Goal: Task Accomplishment & Management: Manage account settings

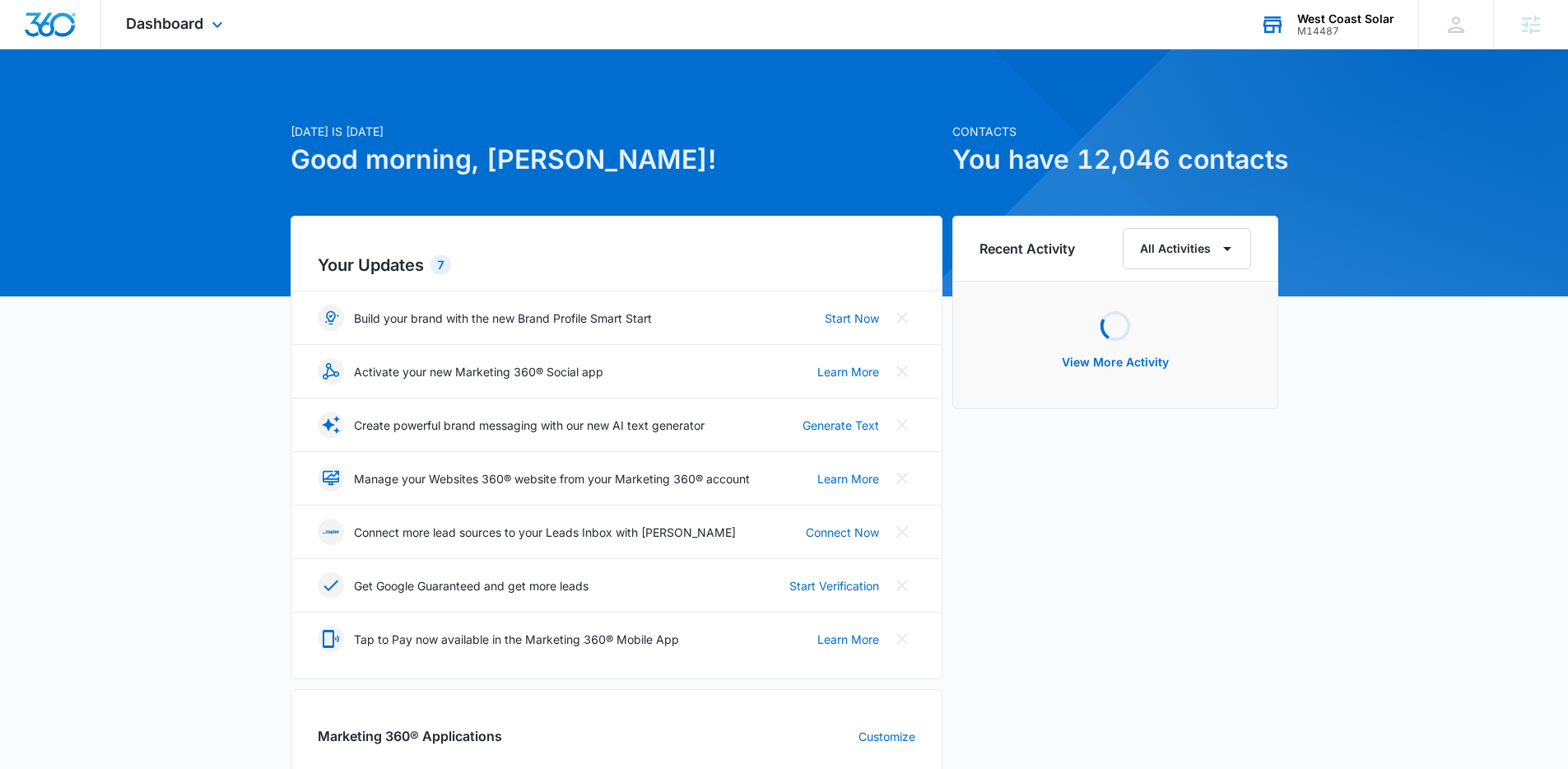
click at [1328, 17] on div "West Coast Solar" at bounding box center [1346, 19] width 97 height 13
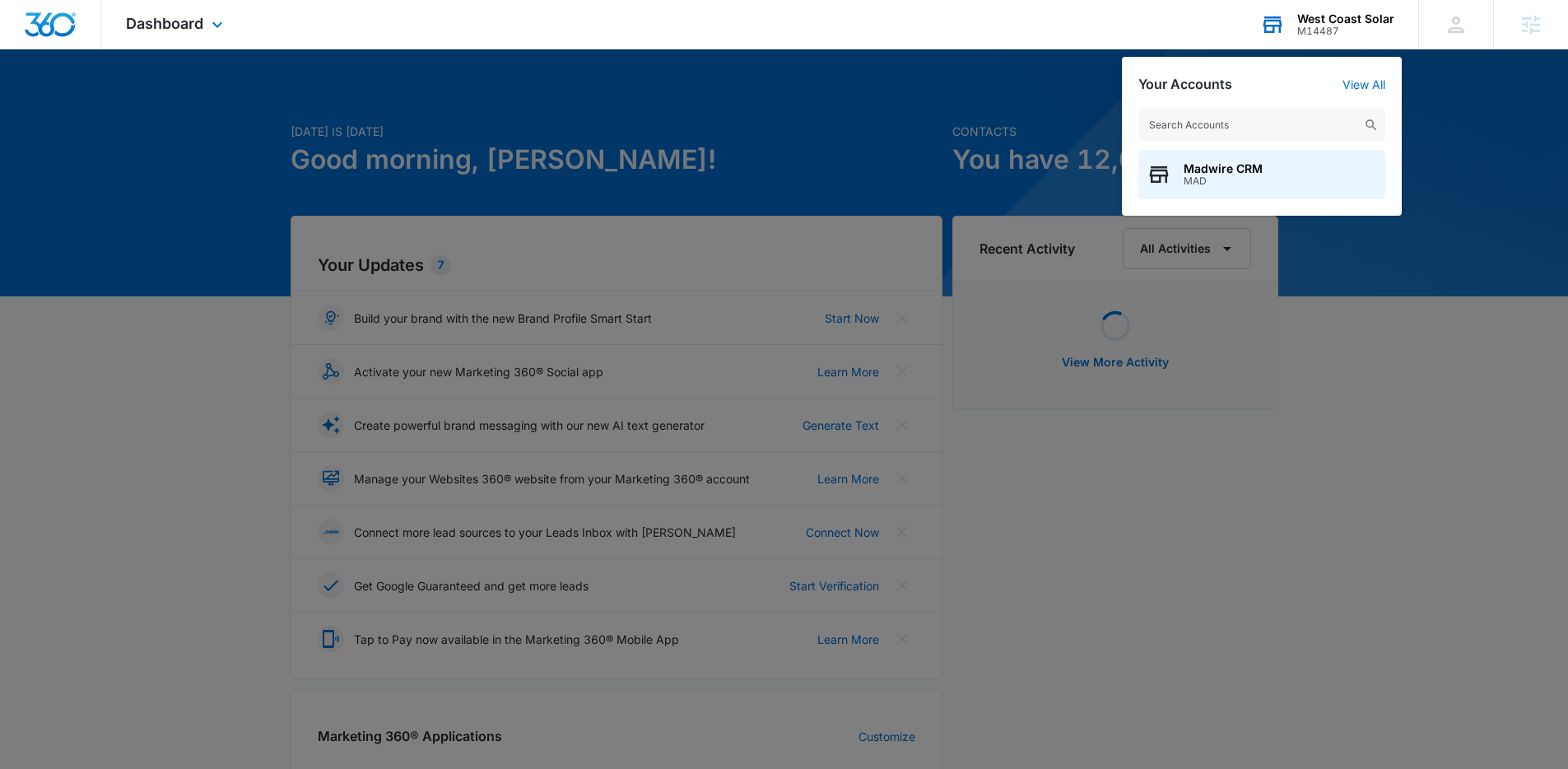
click at [1182, 129] on input "text" at bounding box center [1263, 126] width 247 height 33
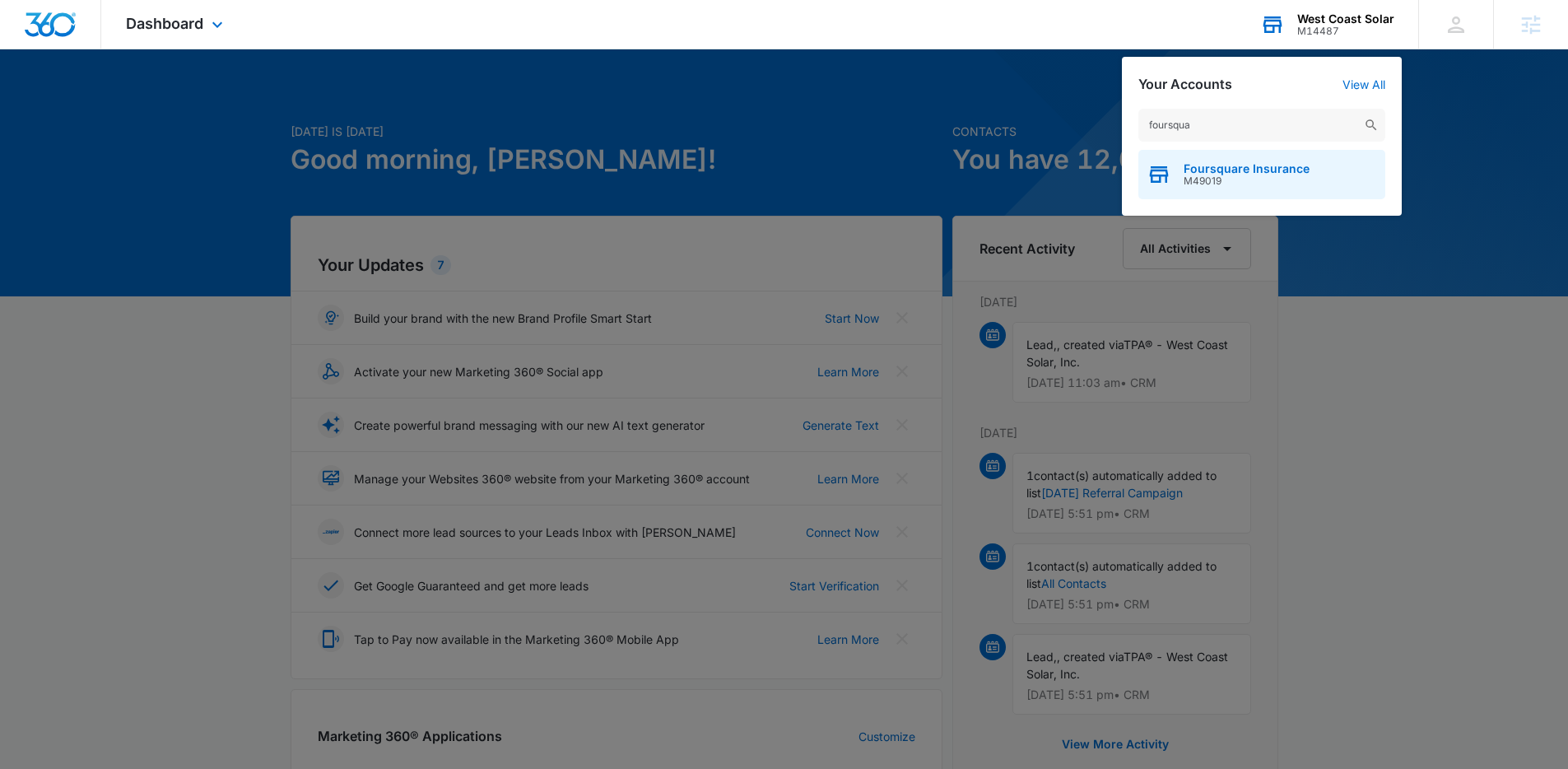
type input "foursqua"
click at [1210, 178] on span "M49019" at bounding box center [1247, 182] width 126 height 12
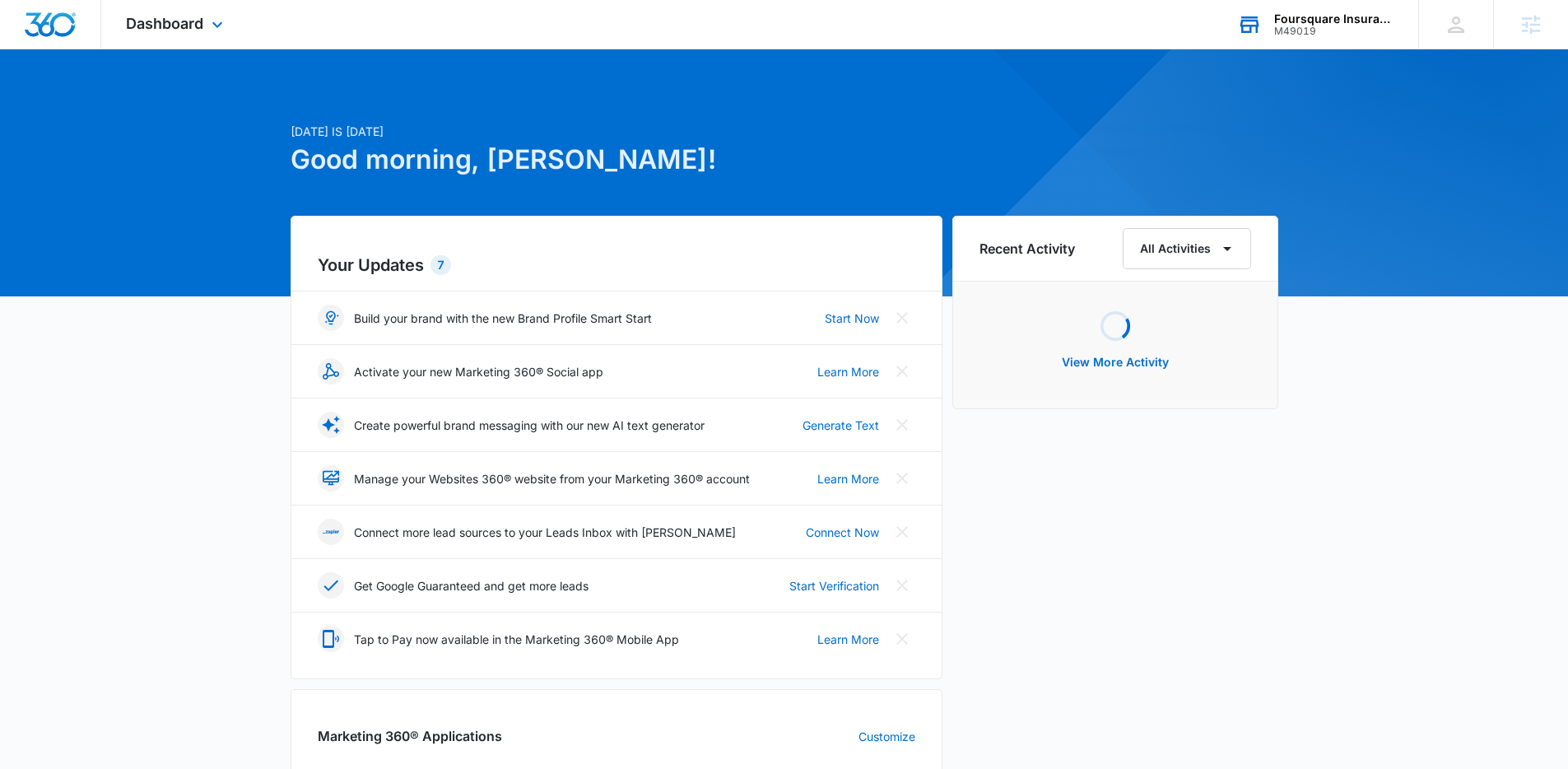
click at [156, 33] on div "Dashboard Apps Reputation Websites Forms CRM Email Social POS Content Ads Intel…" at bounding box center [176, 24] width 150 height 48
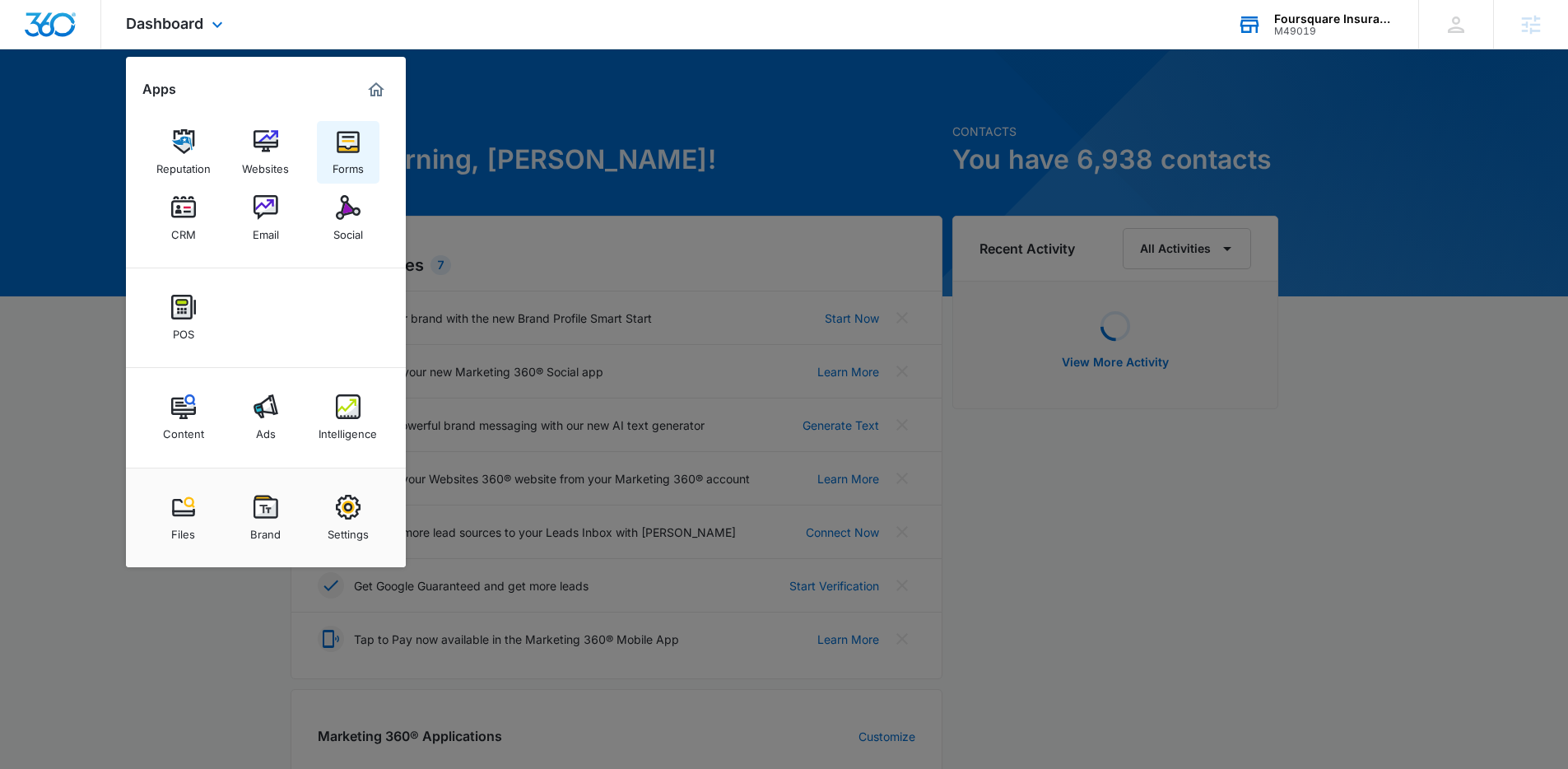
click at [353, 136] on img at bounding box center [348, 141] width 25 height 25
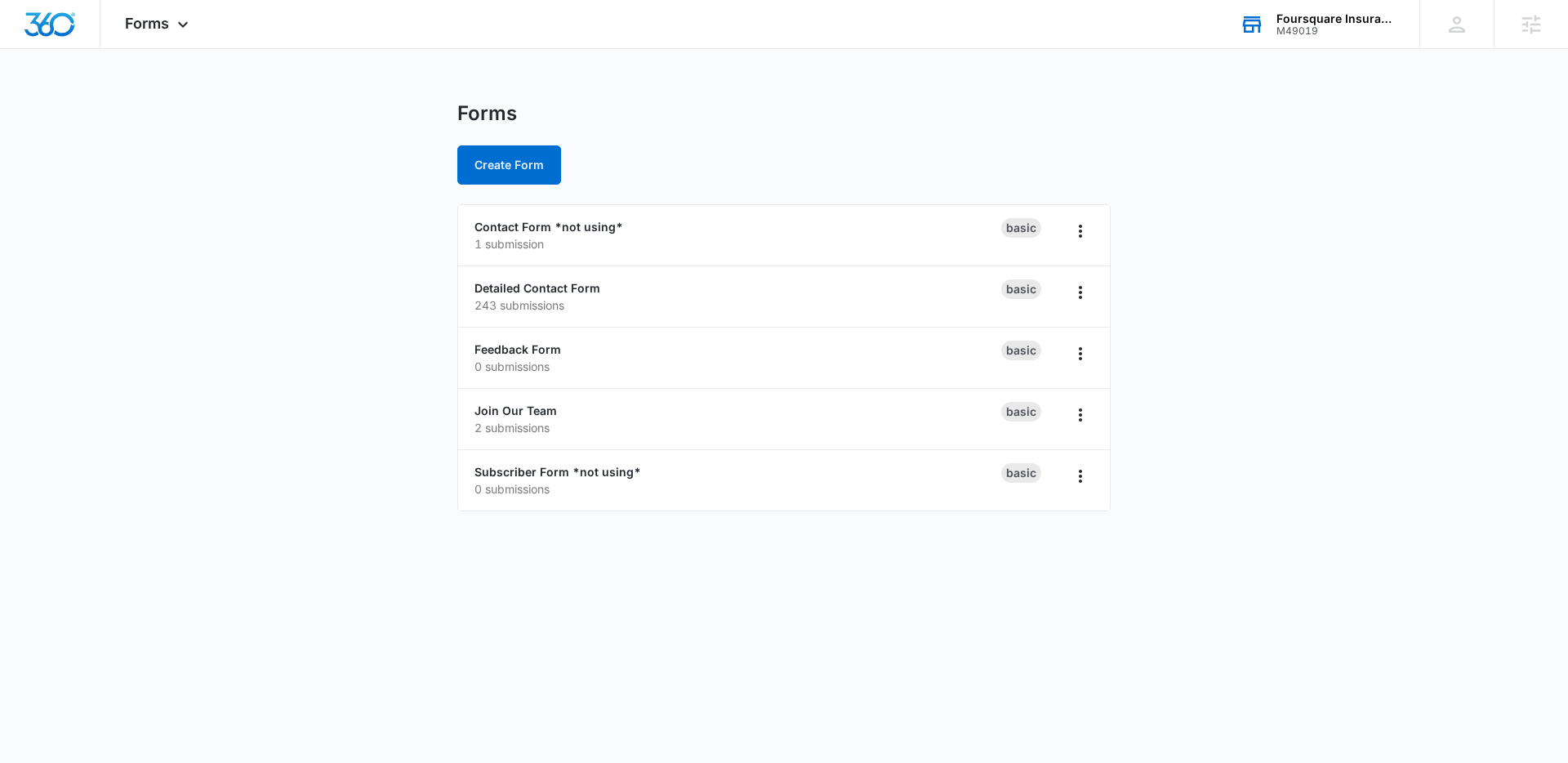
click at [326, 422] on main "Forms Create Form Contact Form *not using* 1 submission Basic Detailed Contact …" at bounding box center [784, 316] width 1568 height 430
click at [1327, 192] on main "Forms Create Form Contact Form *not using* 1 submission Basic Detailed Contact …" at bounding box center [784, 316] width 1568 height 430
click at [253, 288] on main "Forms Create Form Contact Form *not using* 1 submission Basic Detailed Contact …" at bounding box center [784, 316] width 1568 height 430
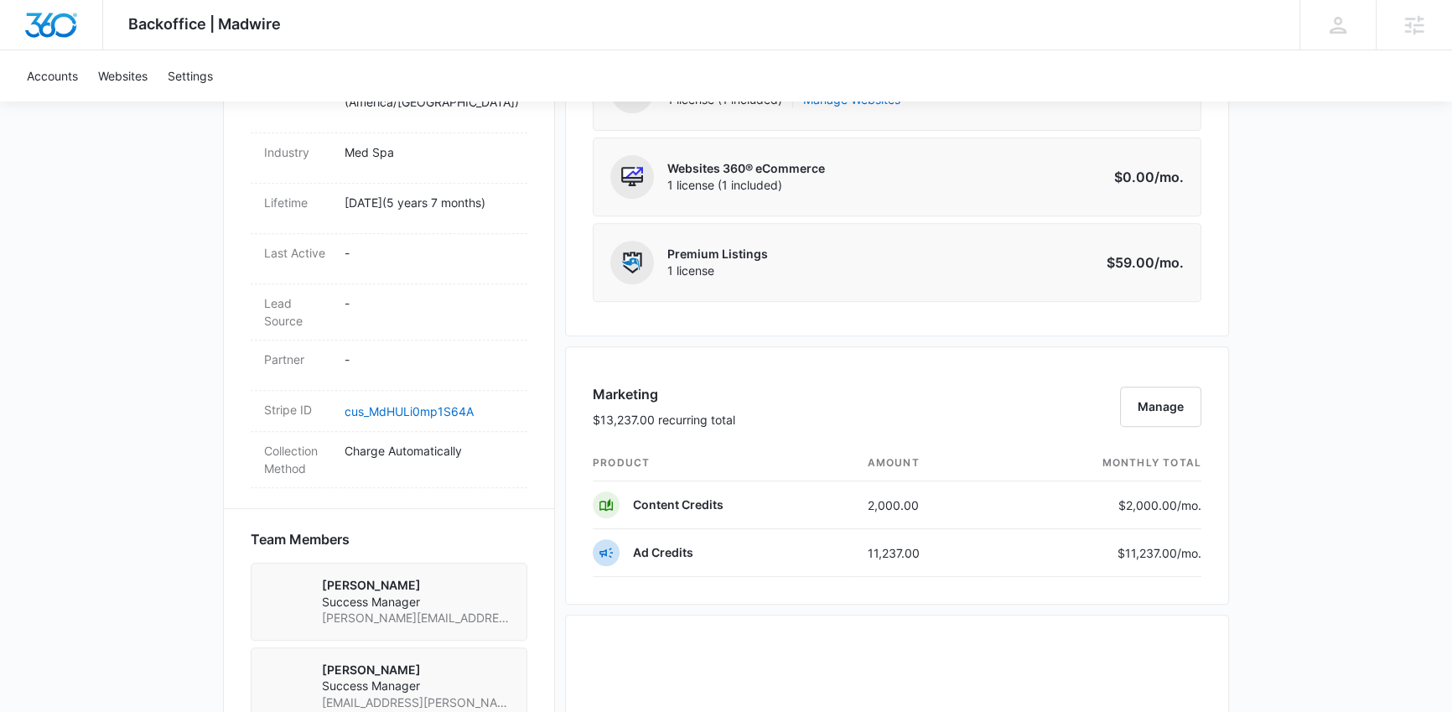
scroll to position [909, 0]
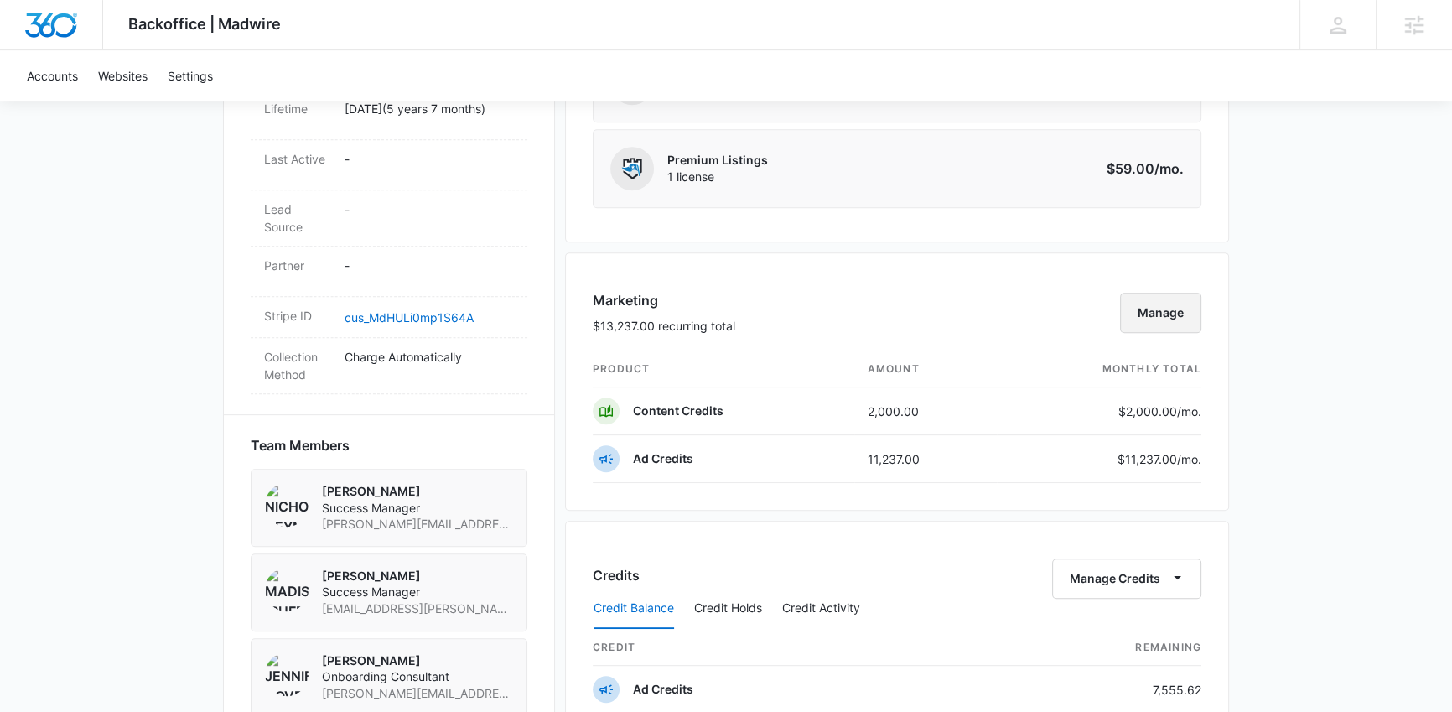
click at [1139, 313] on button "Manage" at bounding box center [1160, 313] width 81 height 40
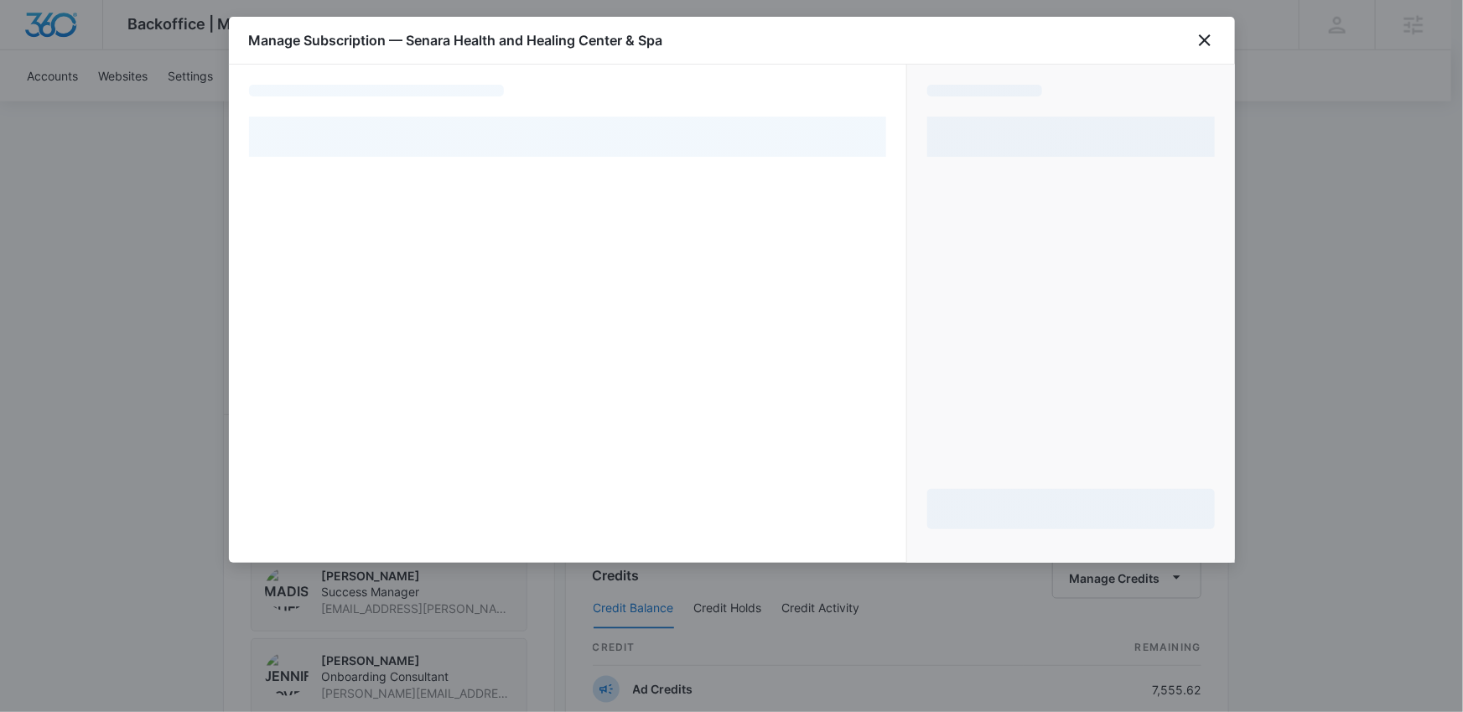
select select "pm_1Lu0vHA4n8RTgNjUx9JctW2k"
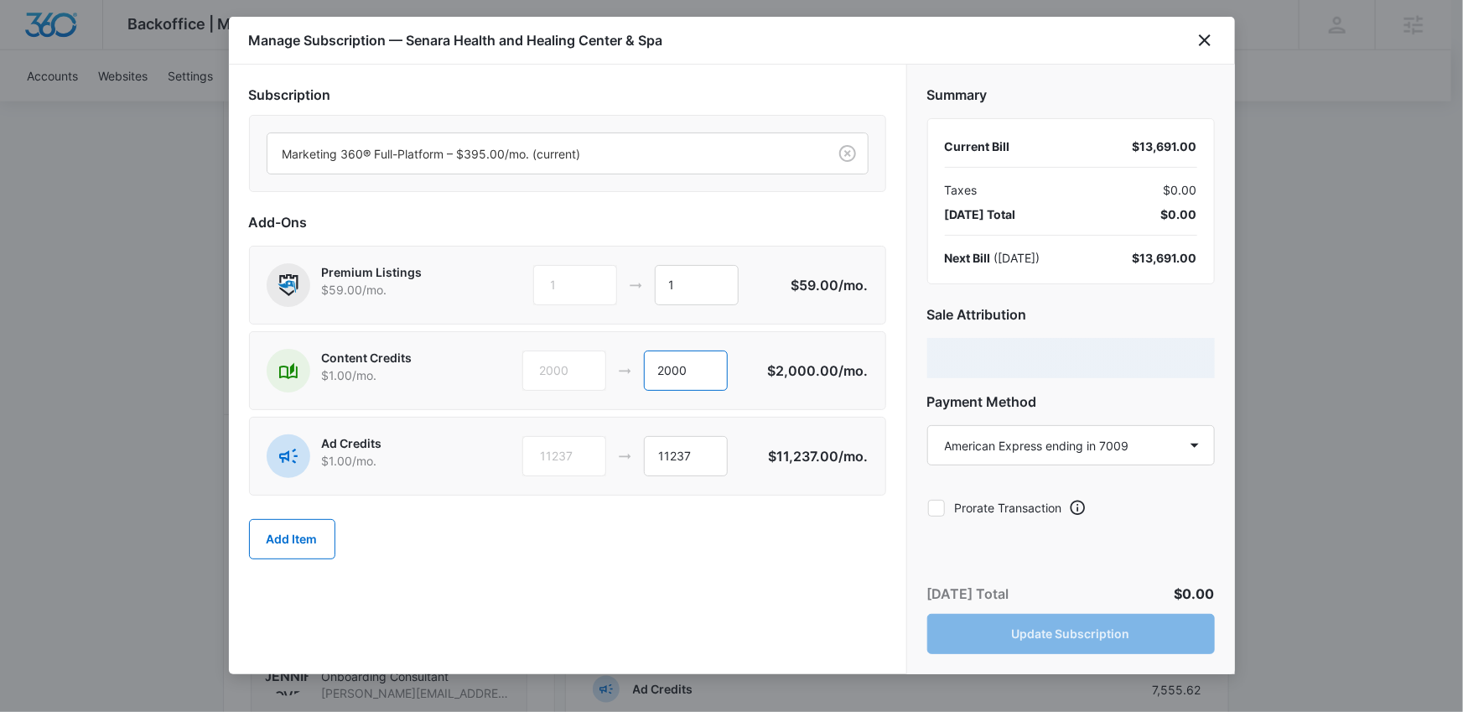
drag, startPoint x: 704, startPoint y: 370, endPoint x: 653, endPoint y: 364, distance: 50.7
click at [653, 364] on input "2000" at bounding box center [686, 371] width 84 height 40
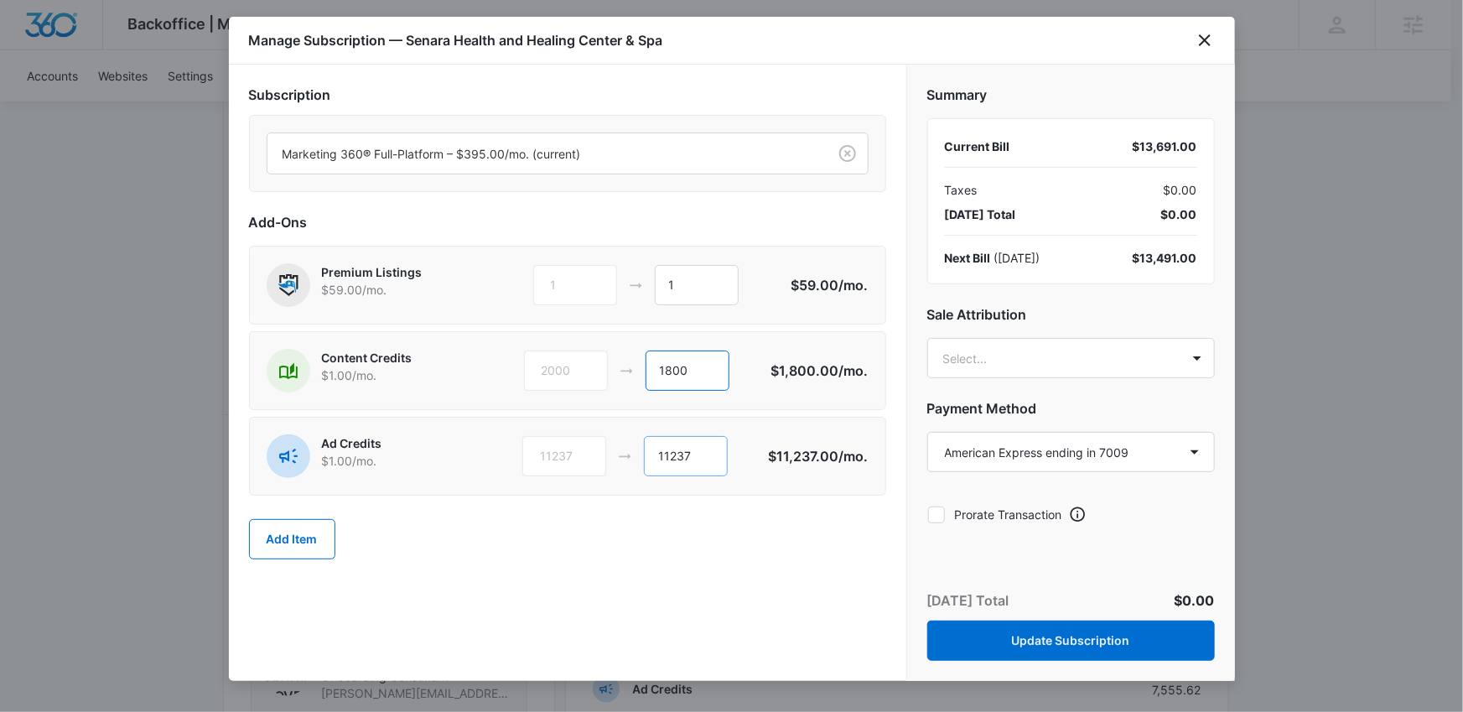
type input "1800"
drag, startPoint x: 709, startPoint y: 456, endPoint x: 671, endPoint y: 457, distance: 38.6
click at [671, 457] on input "11237" at bounding box center [686, 456] width 84 height 40
click at [672, 457] on input "11237" at bounding box center [686, 456] width 84 height 40
click at [679, 456] on input "11237" at bounding box center [686, 456] width 84 height 40
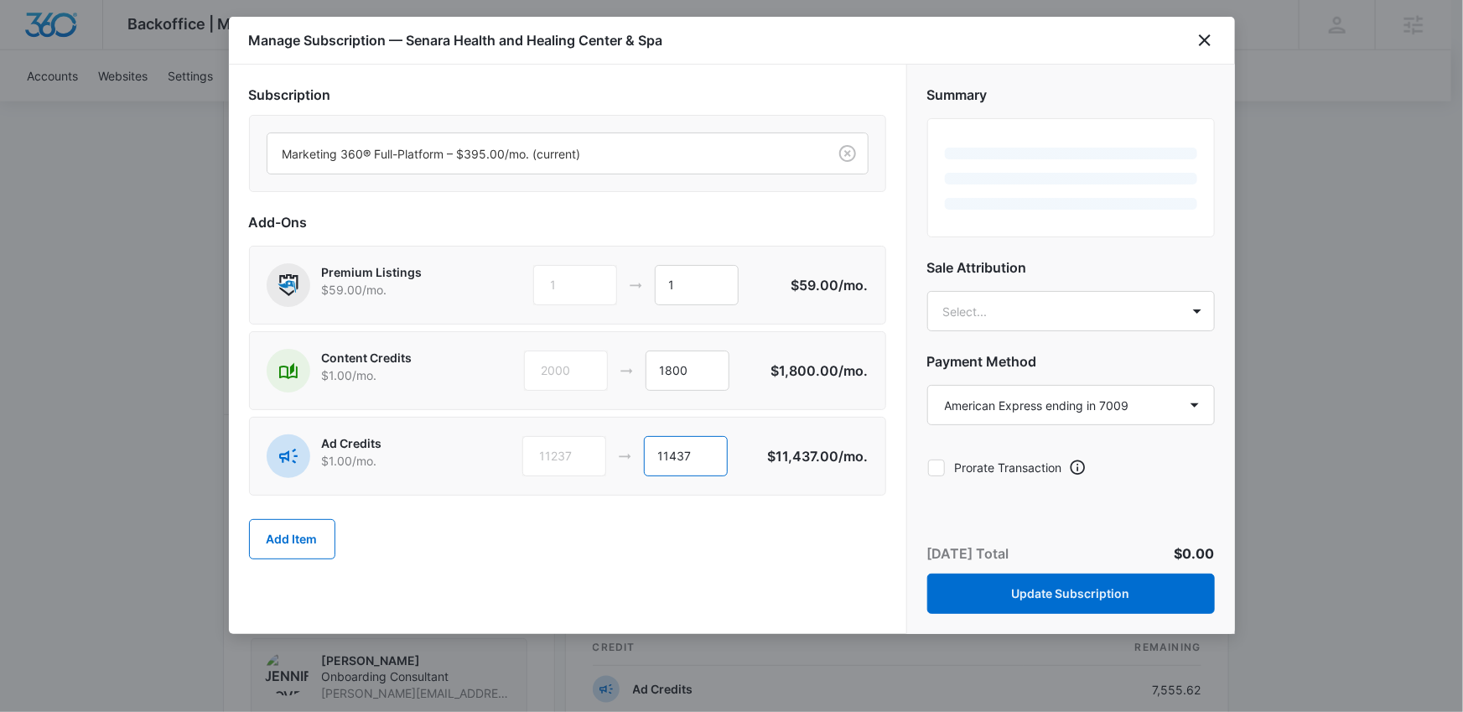
type input "11437"
click at [769, 552] on div "Add Item" at bounding box center [567, 539] width 637 height 74
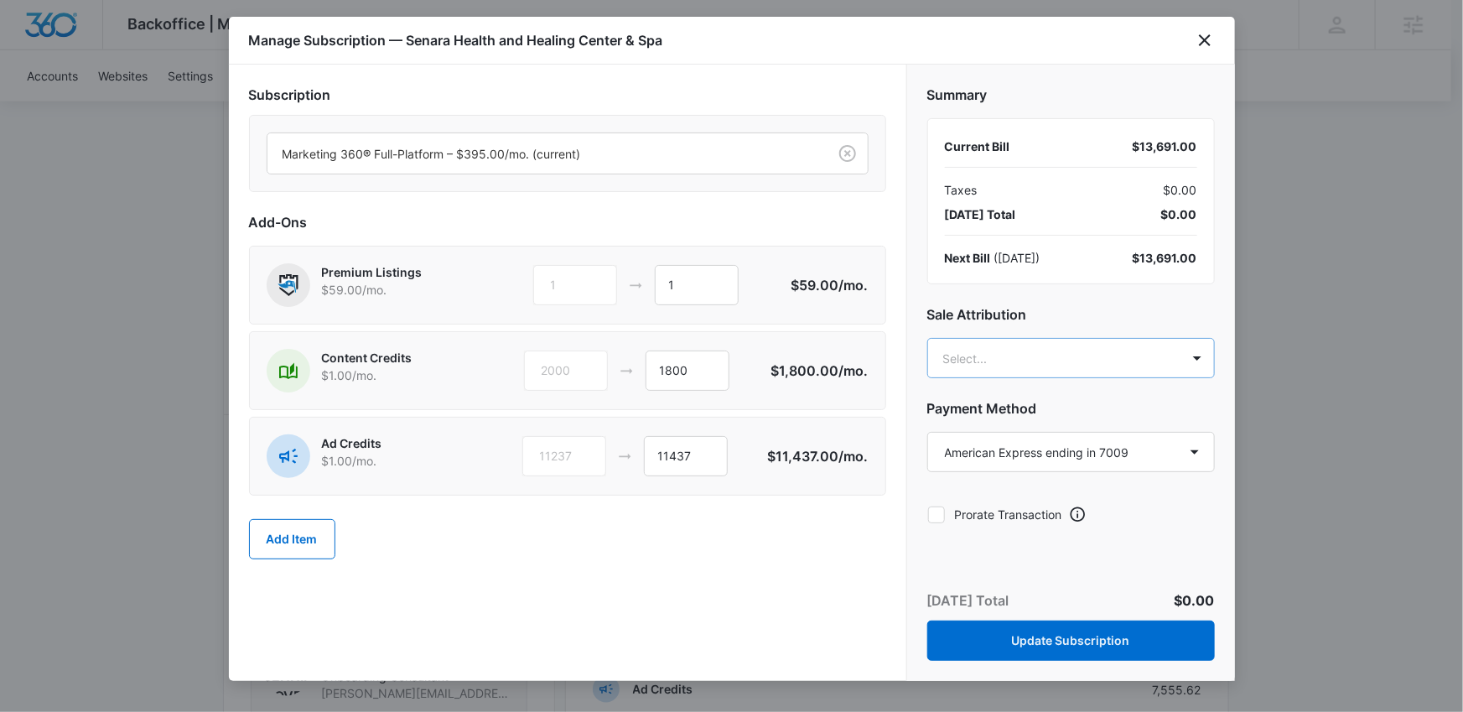
click at [1004, 349] on body "Backoffice | Madwire Apps Settings [PERSON_NAME] Geymann [EMAIL_ADDRESS][PERSON…" at bounding box center [731, 316] width 1463 height 2450
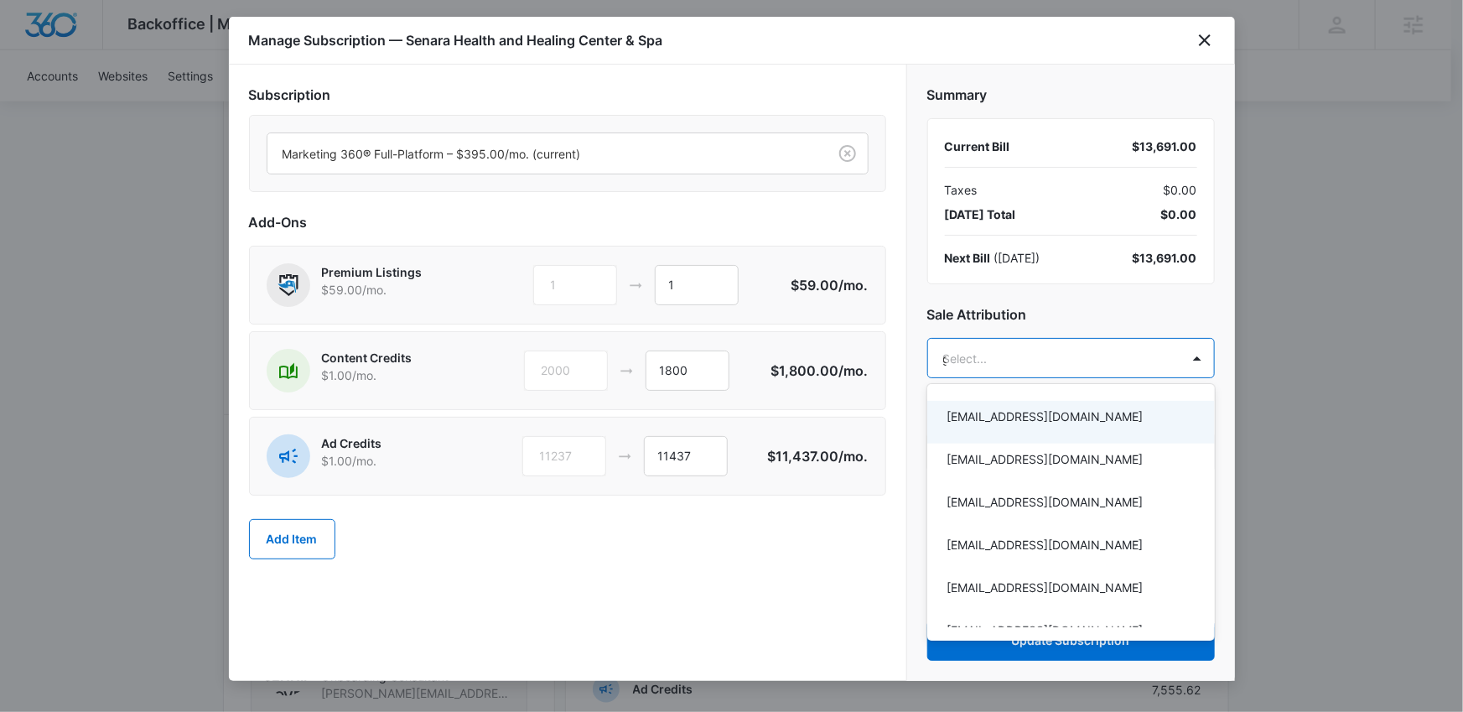
type input "gey"
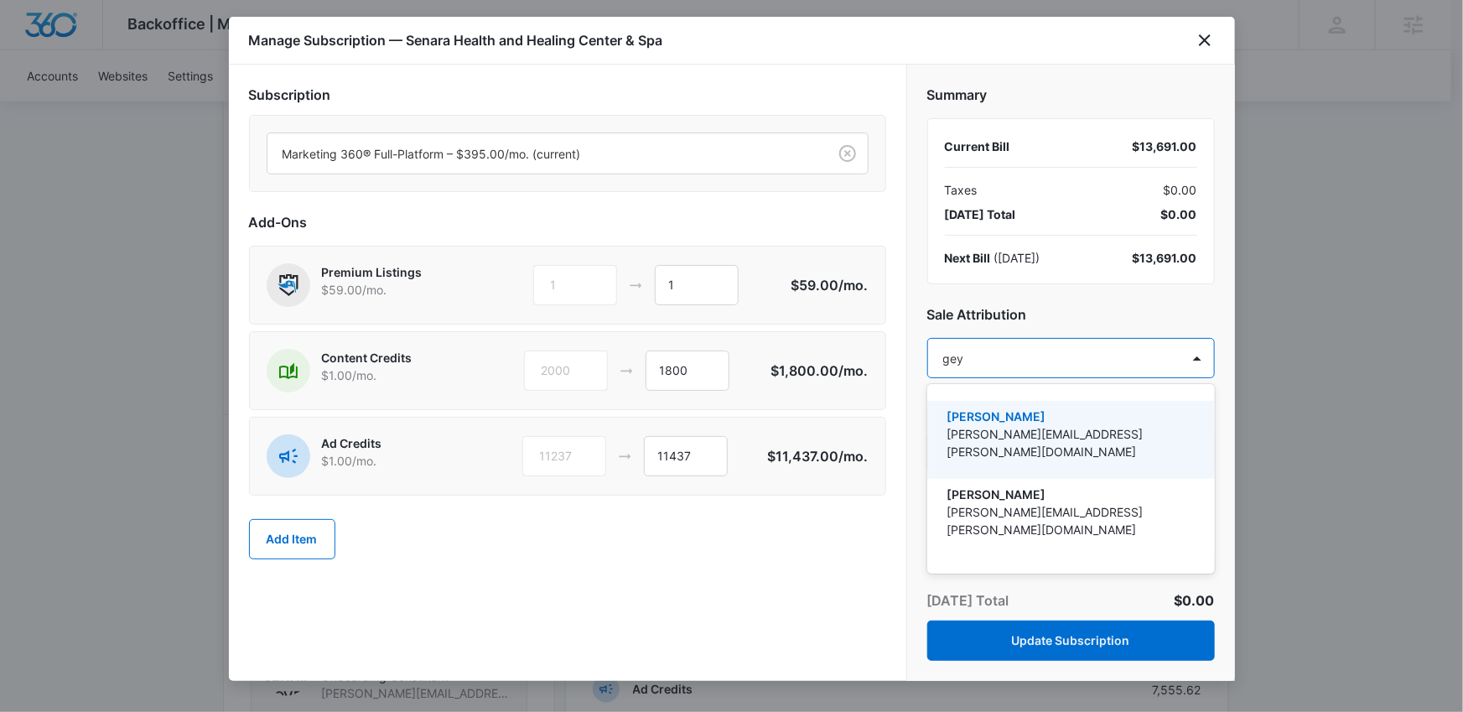
click at [1012, 415] on p "[PERSON_NAME]" at bounding box center [1070, 417] width 244 height 18
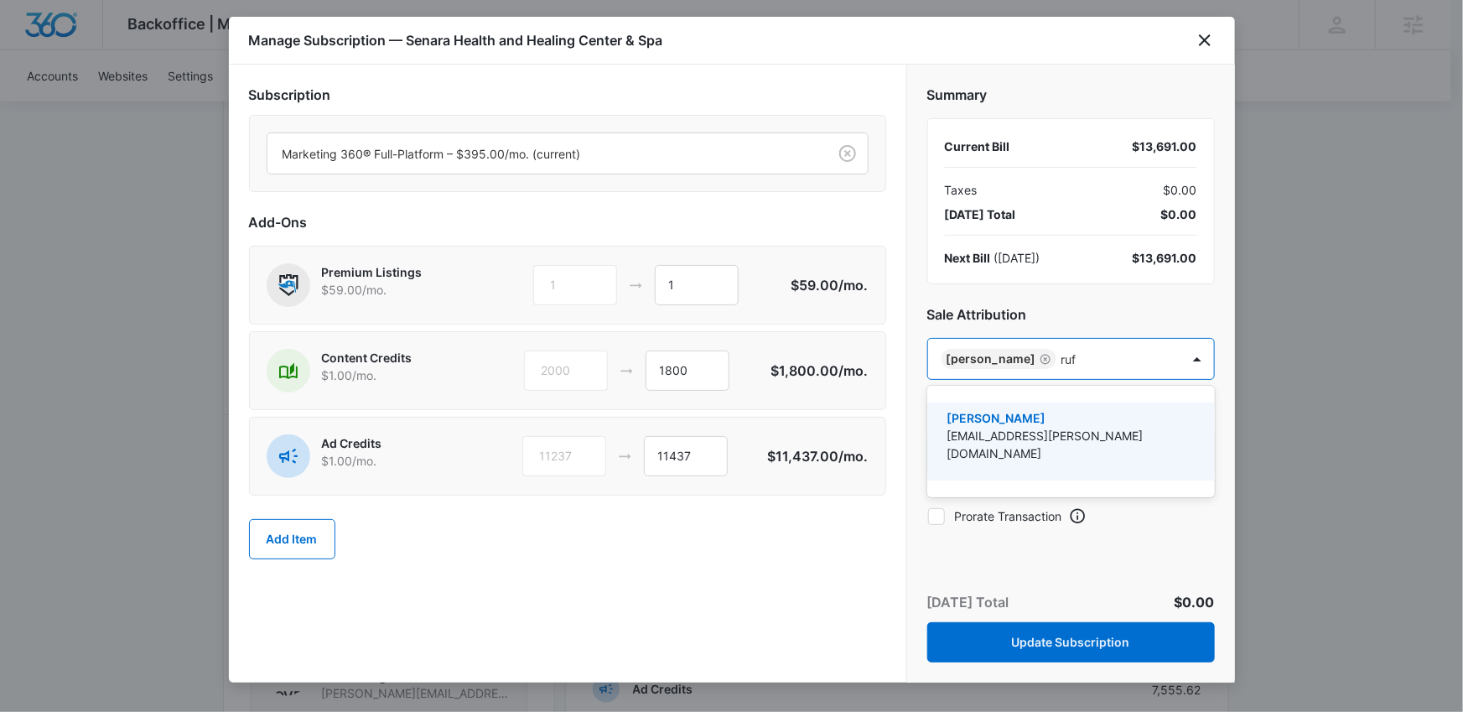
type input "[PERSON_NAME]"
click at [1003, 428] on p "[EMAIL_ADDRESS][PERSON_NAME][DOMAIN_NAME]" at bounding box center [1070, 444] width 244 height 35
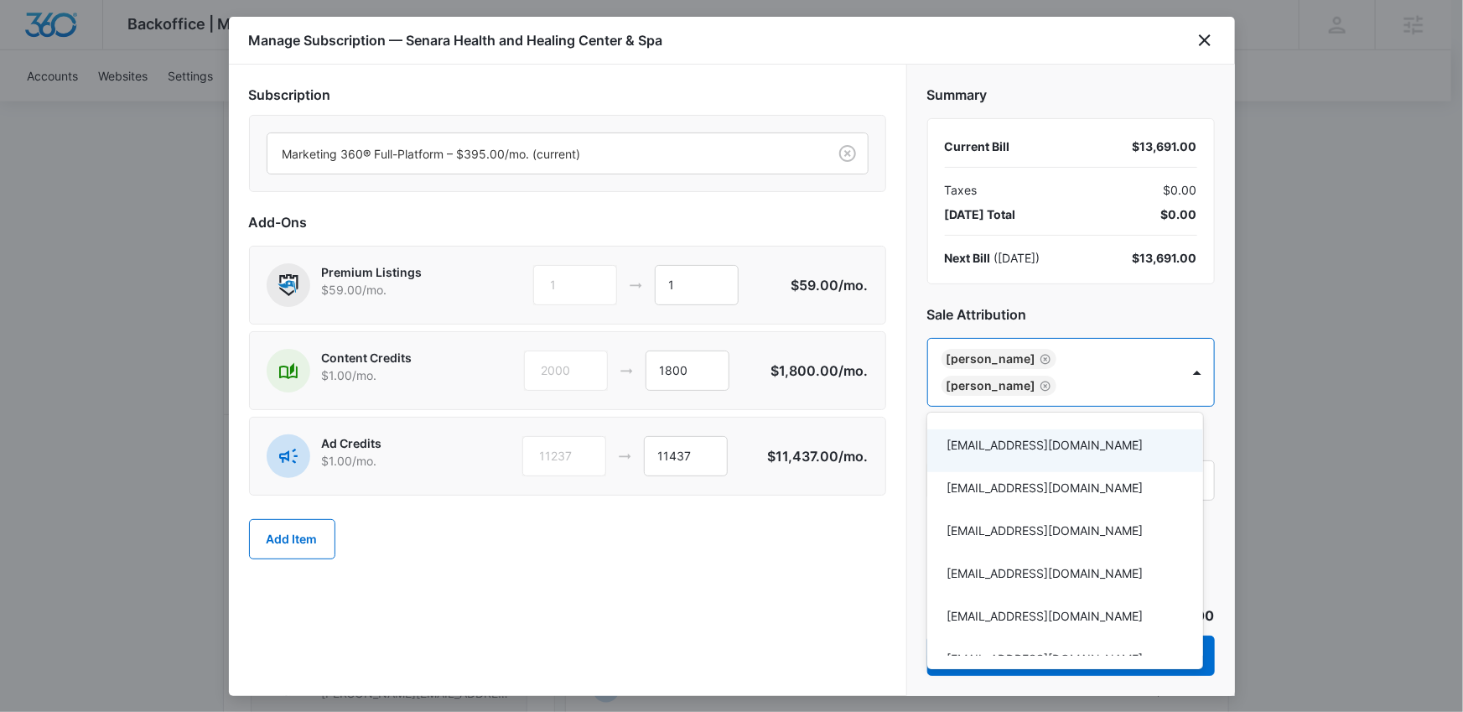
click at [853, 565] on div at bounding box center [731, 356] width 1463 height 712
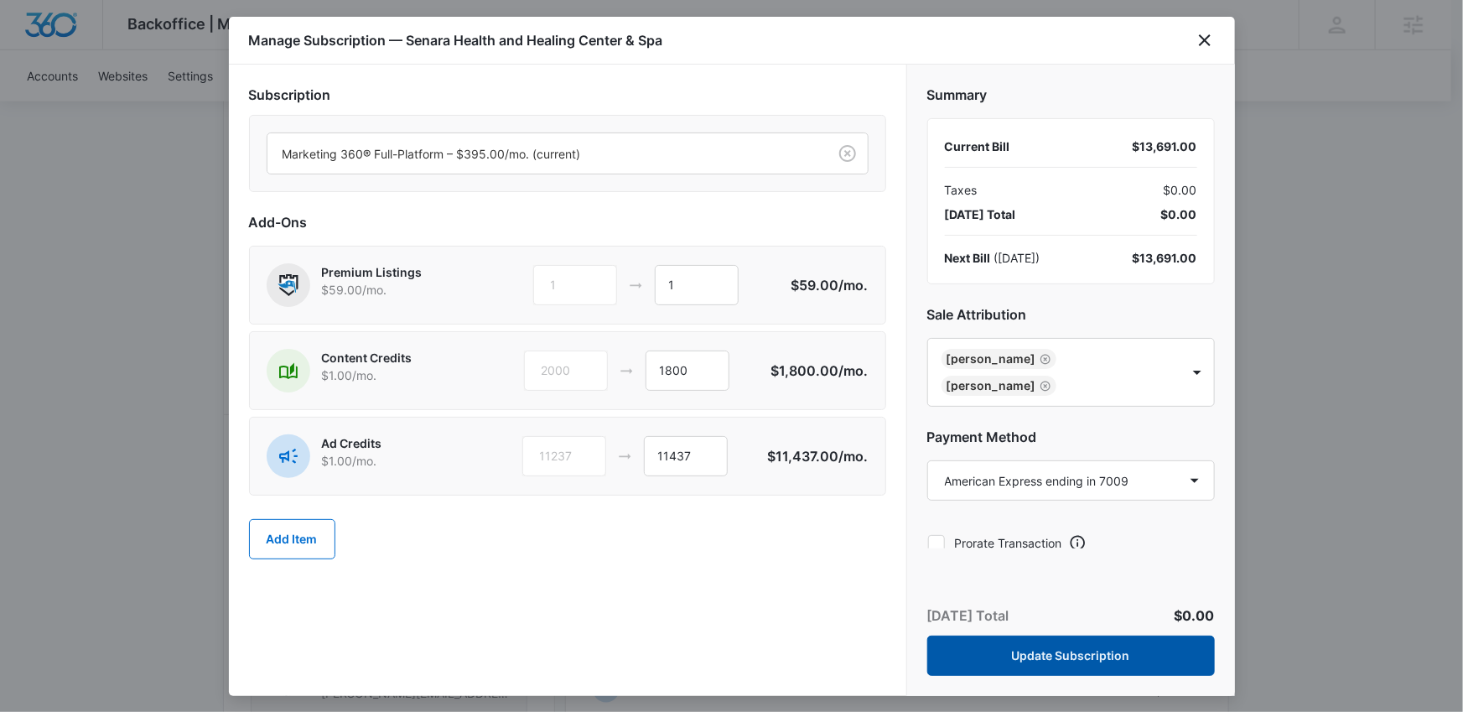
click at [1026, 659] on button "Update Subscription" at bounding box center [1071, 656] width 288 height 40
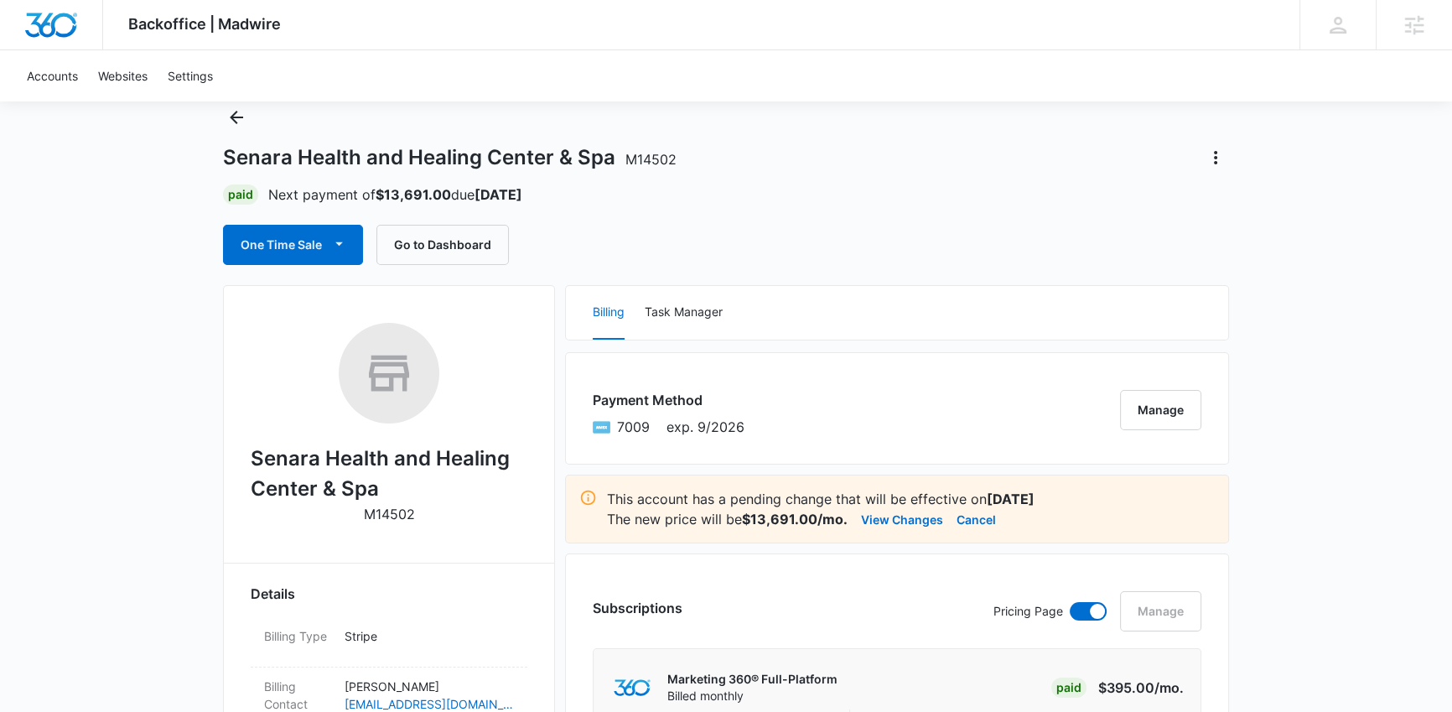
scroll to position [0, 0]
